Goal: Navigation & Orientation: Find specific page/section

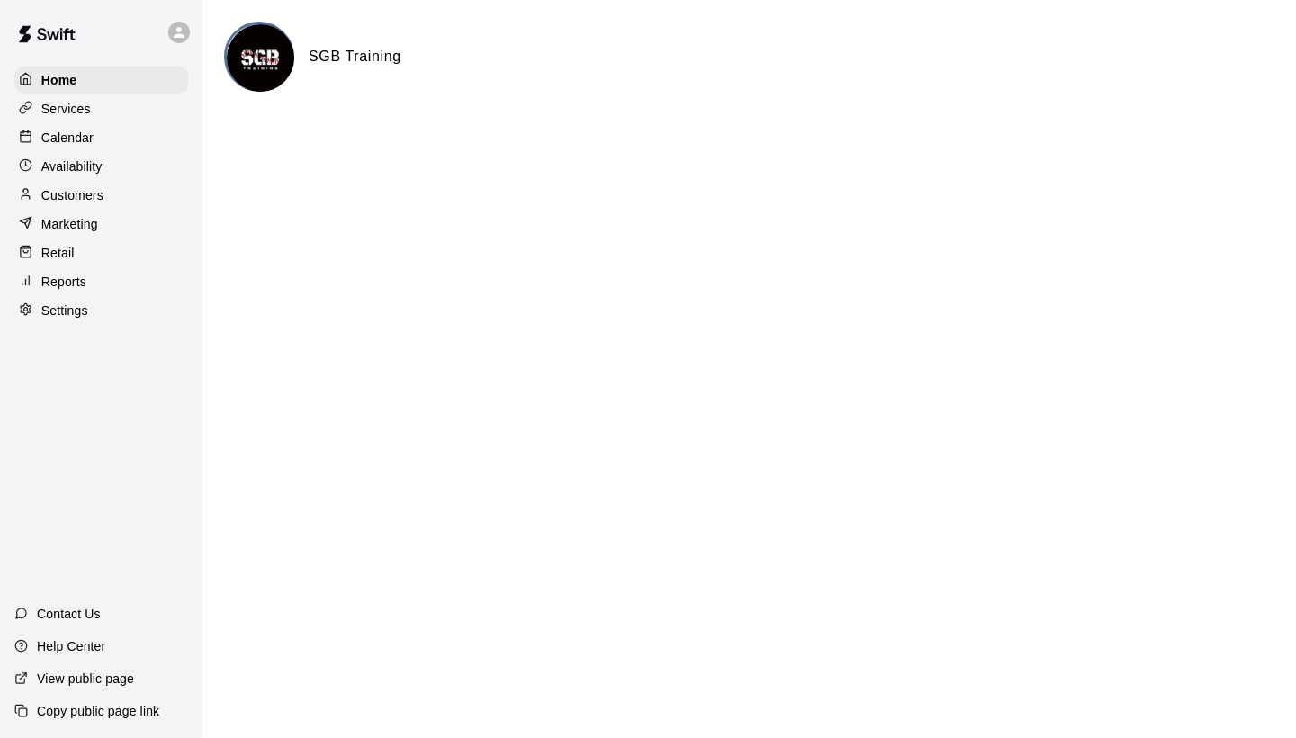
click at [56, 139] on p "Calendar" at bounding box center [67, 138] width 52 height 18
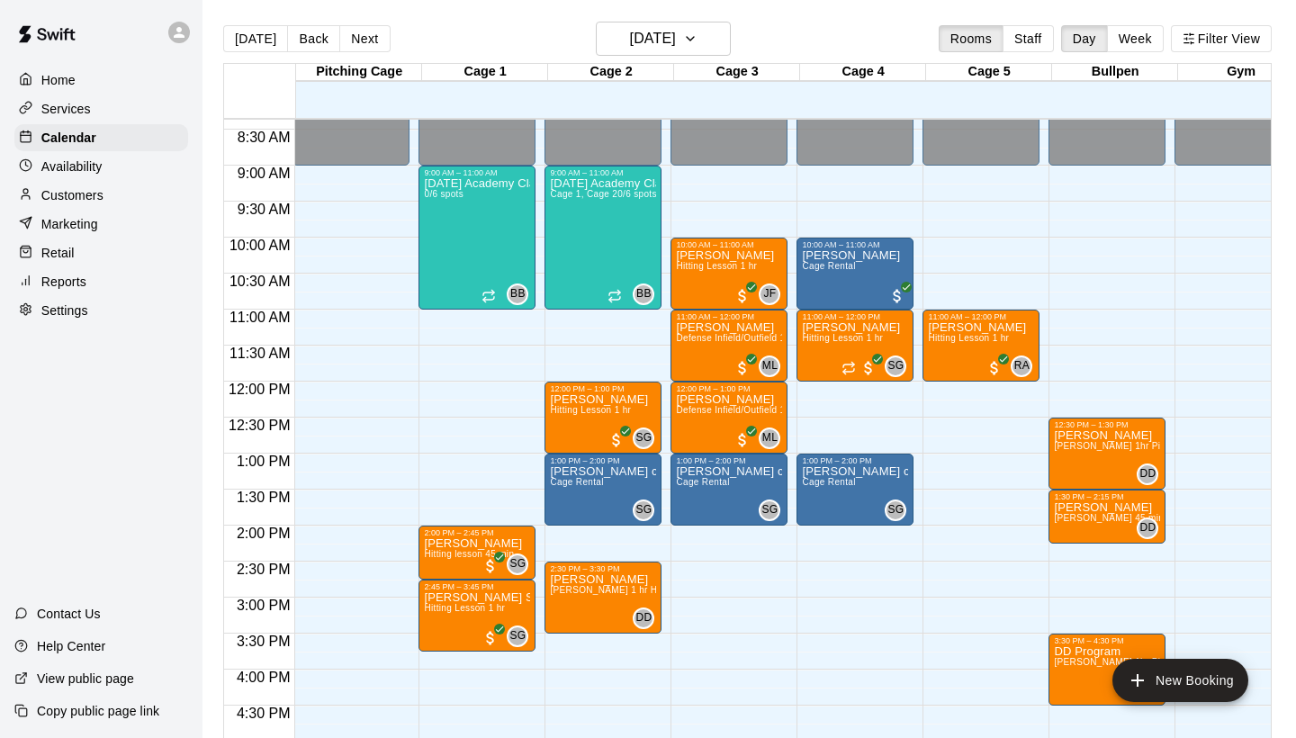
scroll to position [0, 2]
click at [93, 276] on div "Reports" at bounding box center [101, 281] width 174 height 27
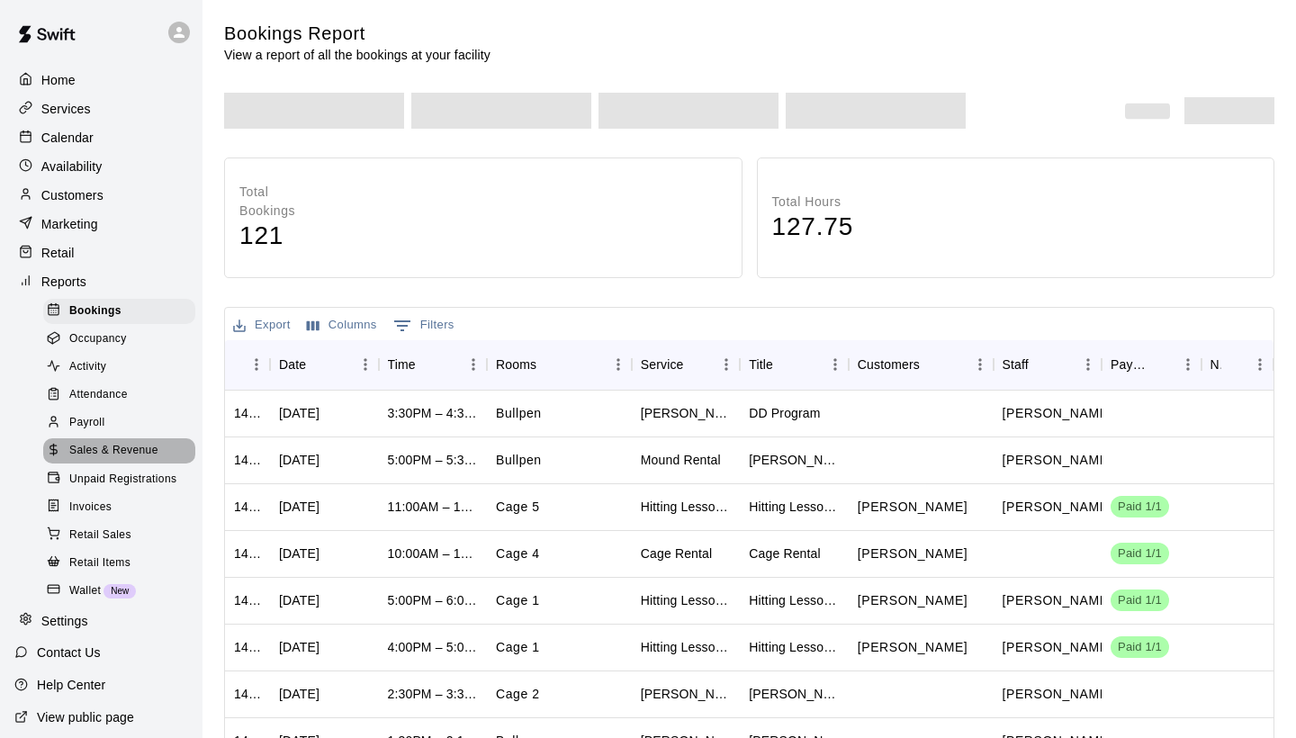
click at [124, 444] on span "Sales & Revenue" at bounding box center [113, 451] width 89 height 18
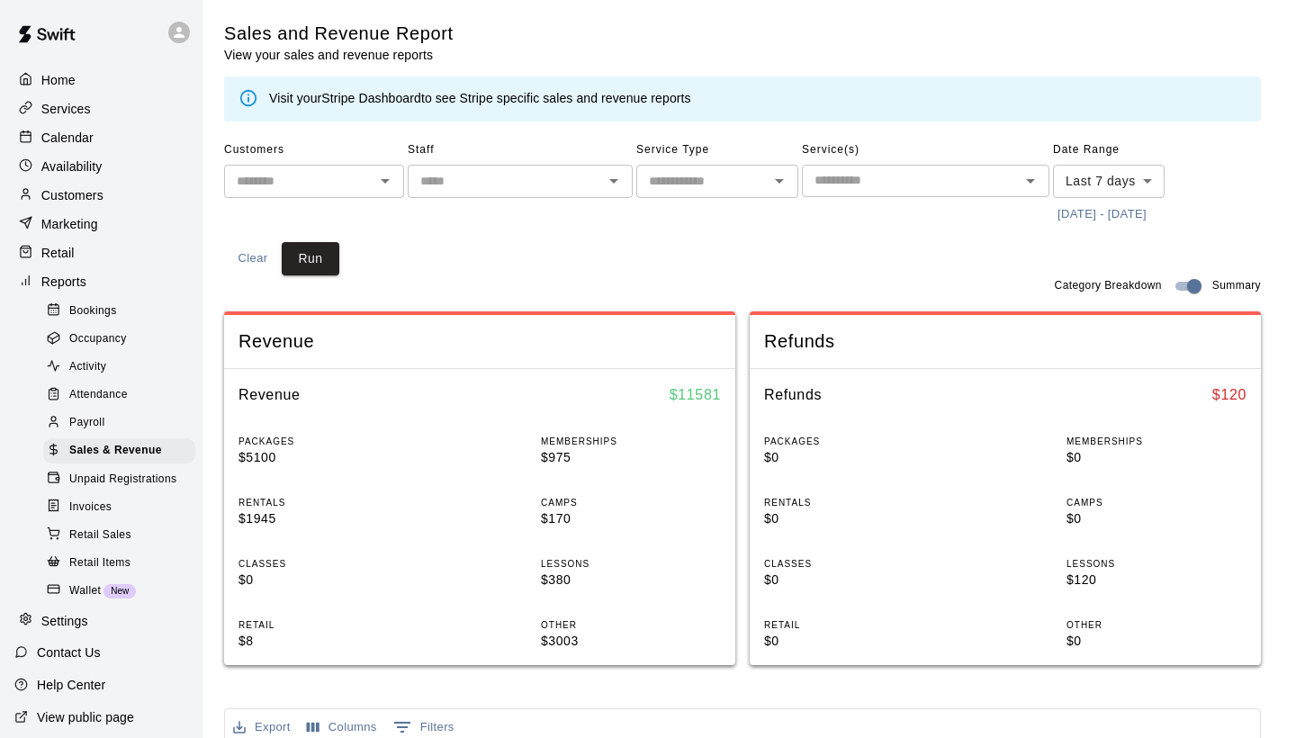
click at [359, 99] on link "Stripe Dashboard" at bounding box center [371, 98] width 100 height 14
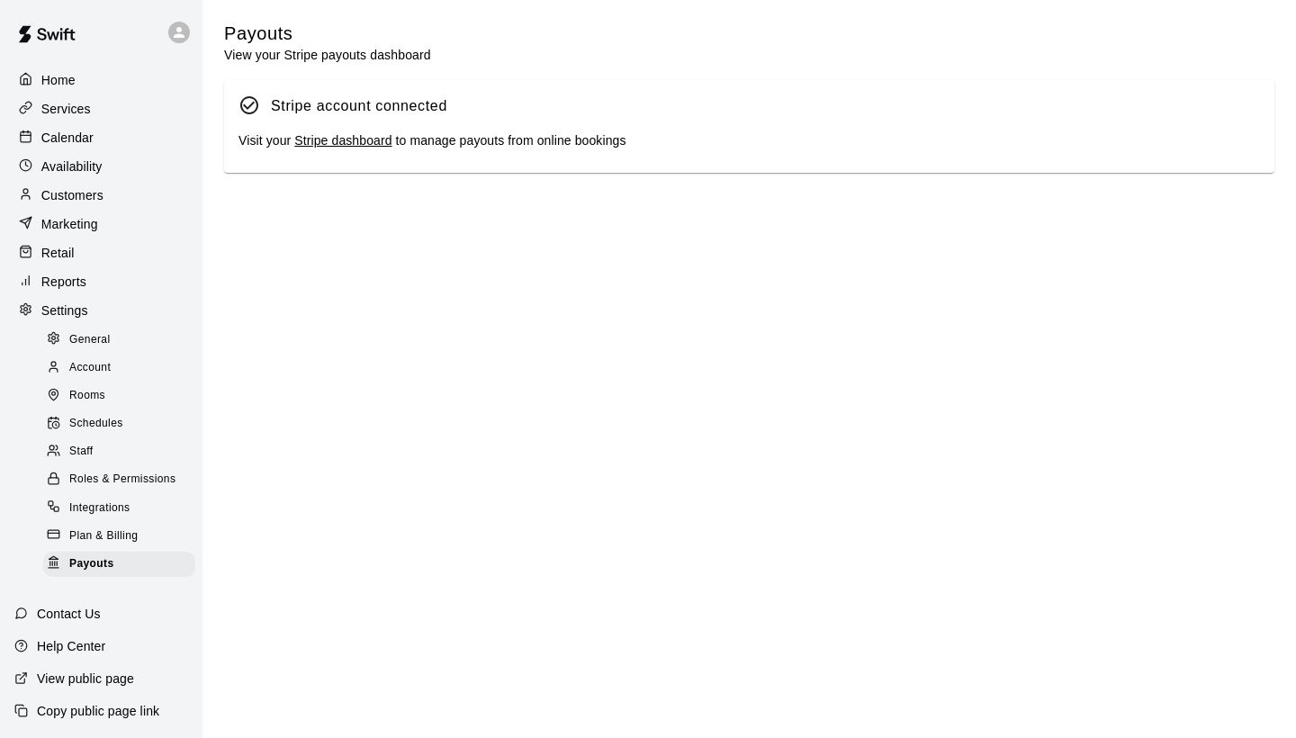
click at [355, 138] on link "Stripe dashboard" at bounding box center [342, 140] width 97 height 14
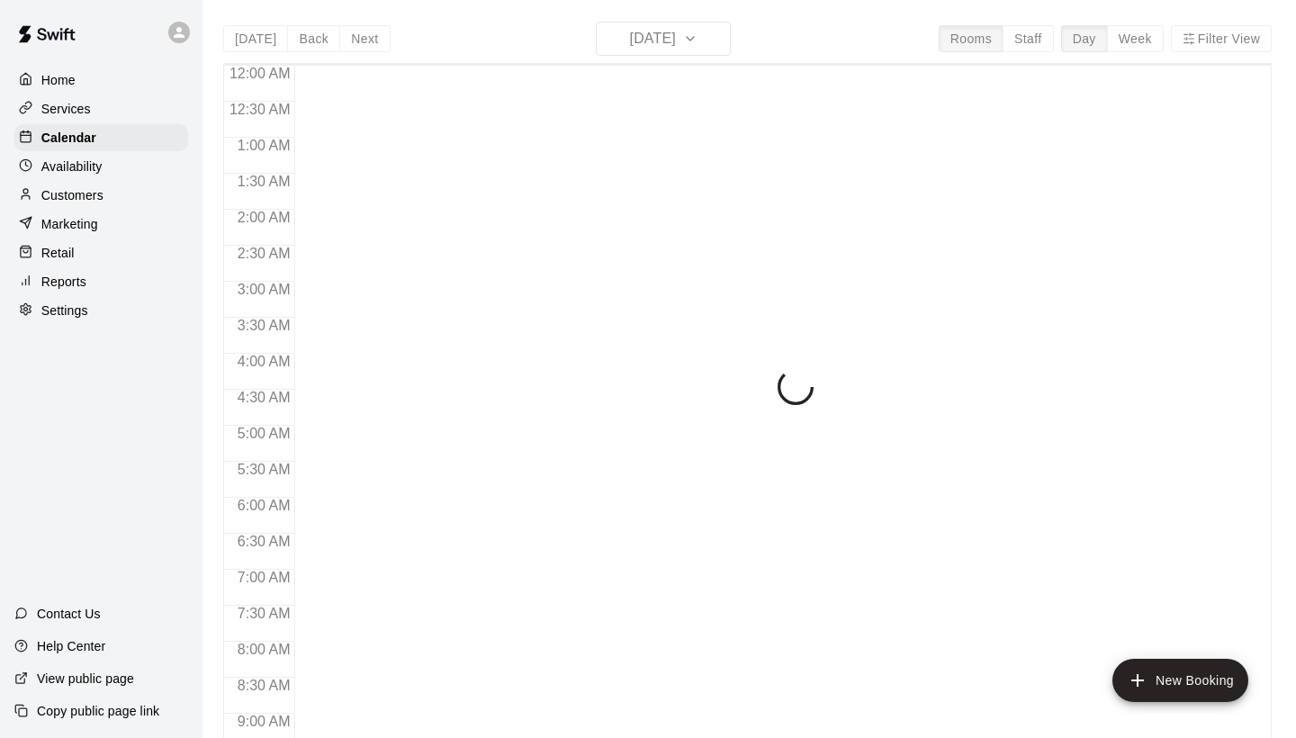
scroll to position [437, 0]
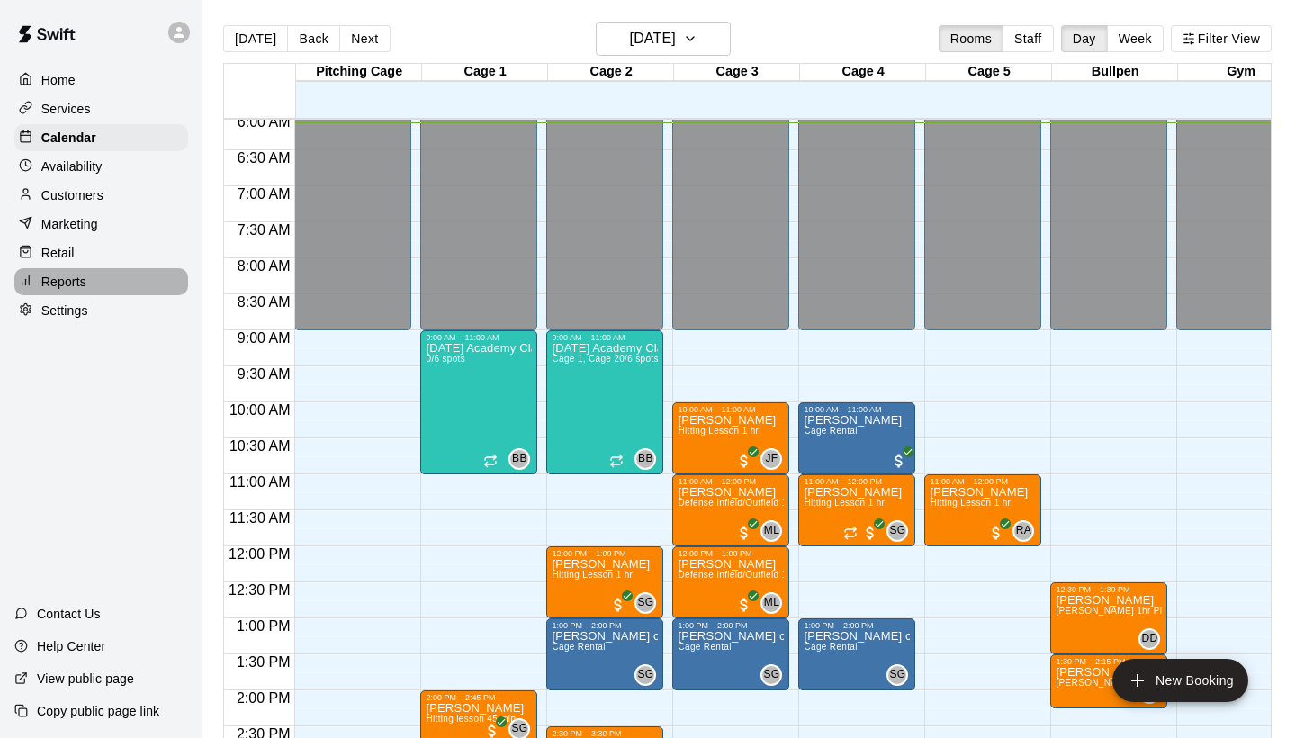
click at [78, 278] on p "Reports" at bounding box center [63, 282] width 45 height 18
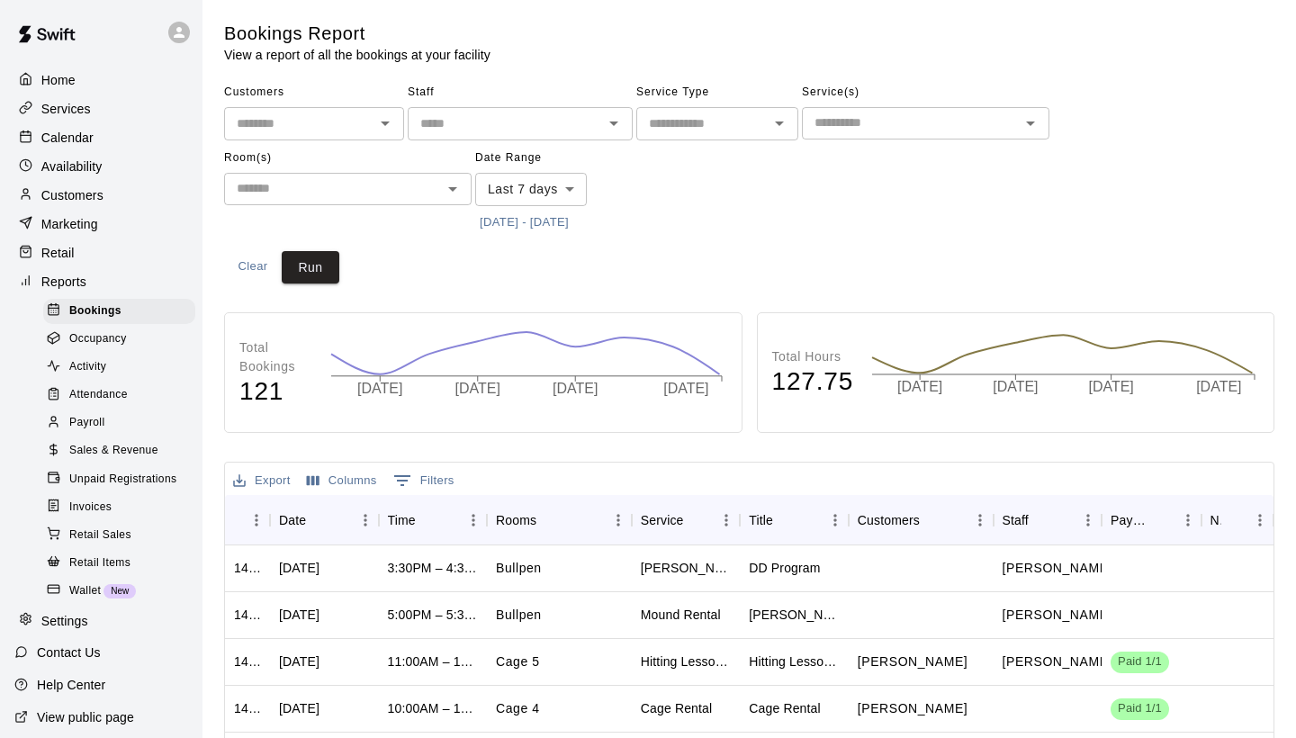
click at [115, 449] on span "Sales & Revenue" at bounding box center [113, 451] width 89 height 18
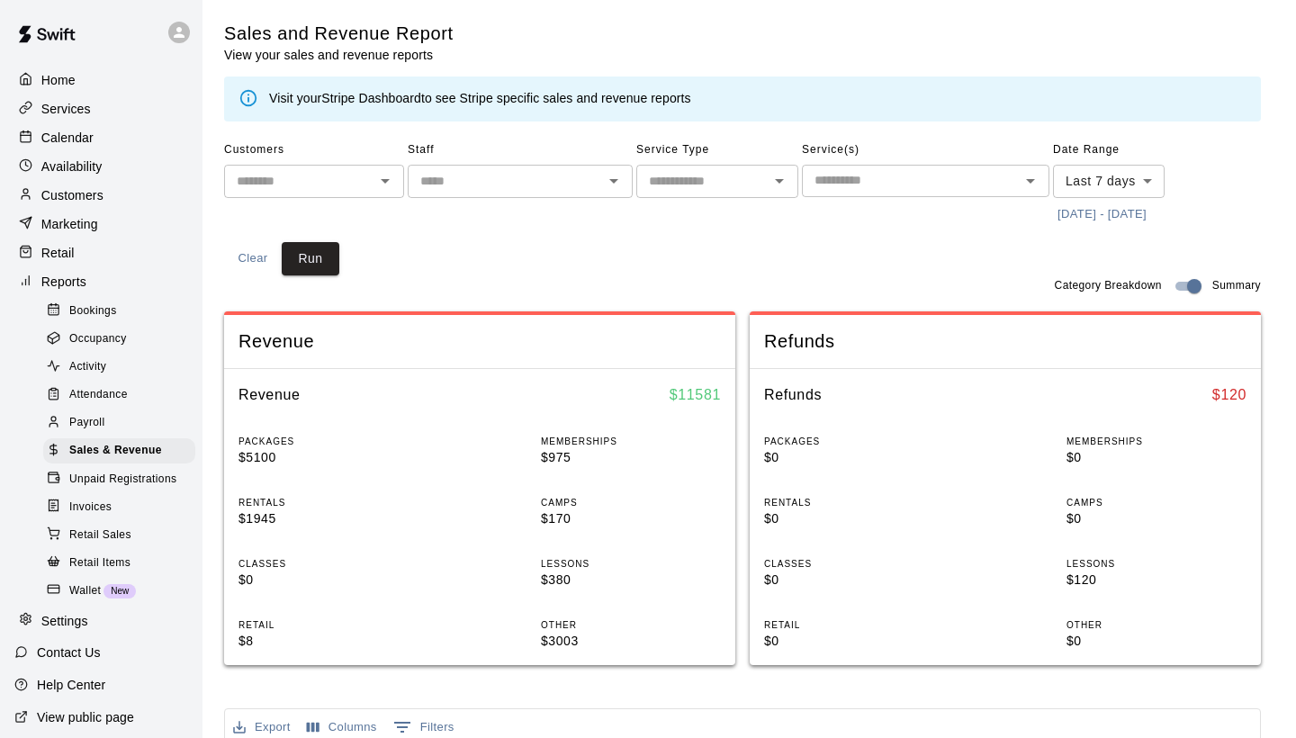
click at [56, 135] on p "Calendar" at bounding box center [67, 138] width 52 height 18
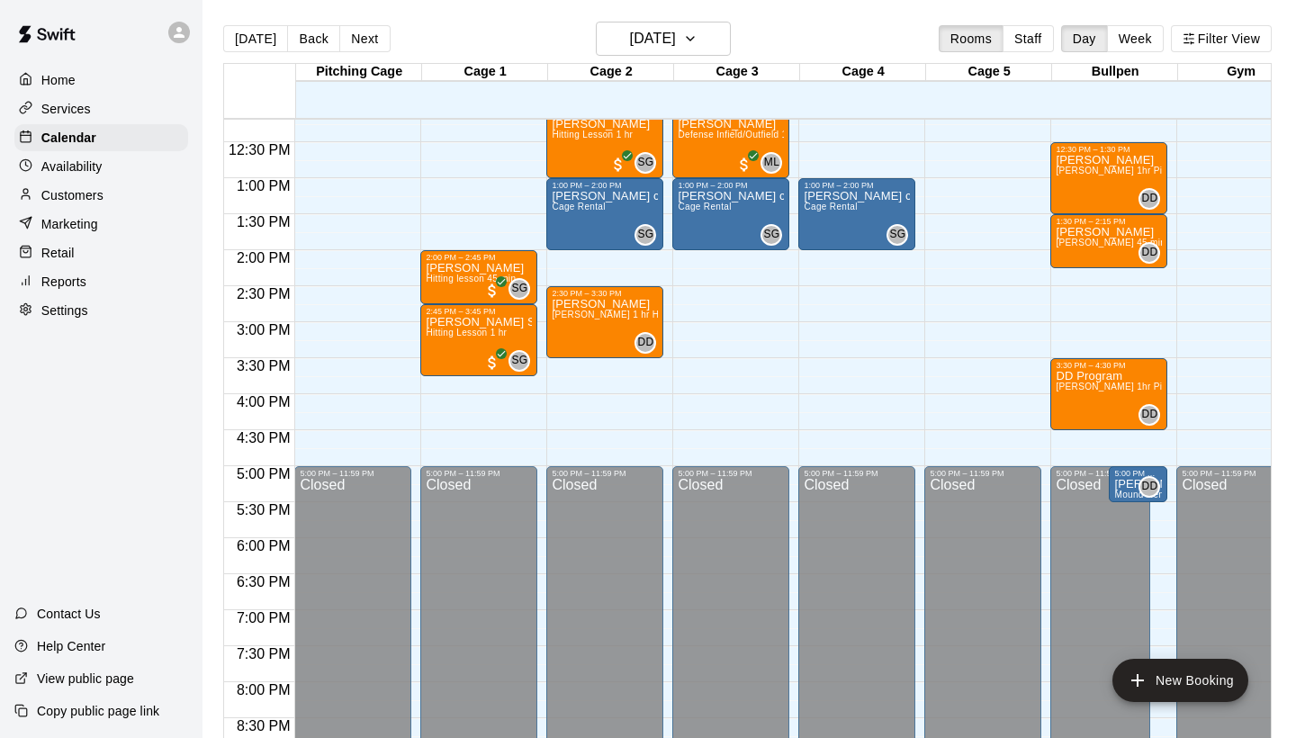
scroll to position [868, 0]
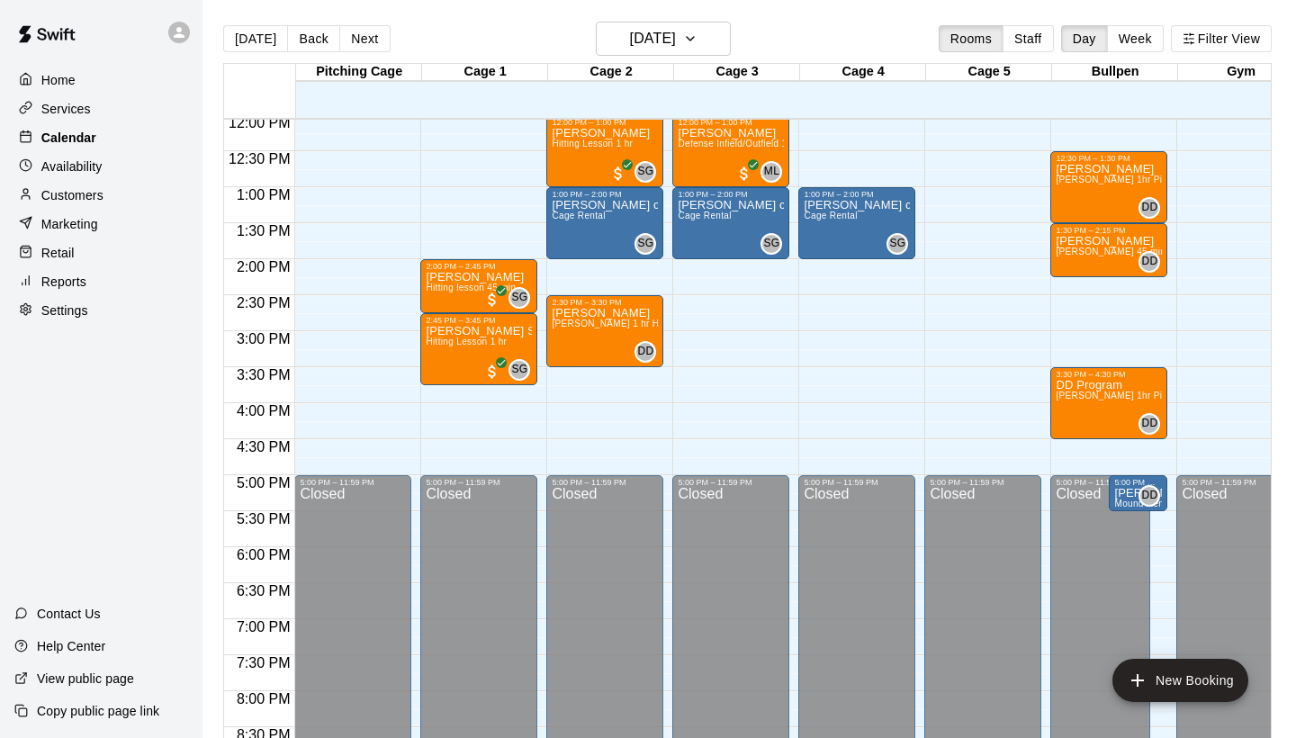
click at [81, 134] on p "Calendar" at bounding box center [68, 138] width 55 height 18
